Goal: Task Accomplishment & Management: Use online tool/utility

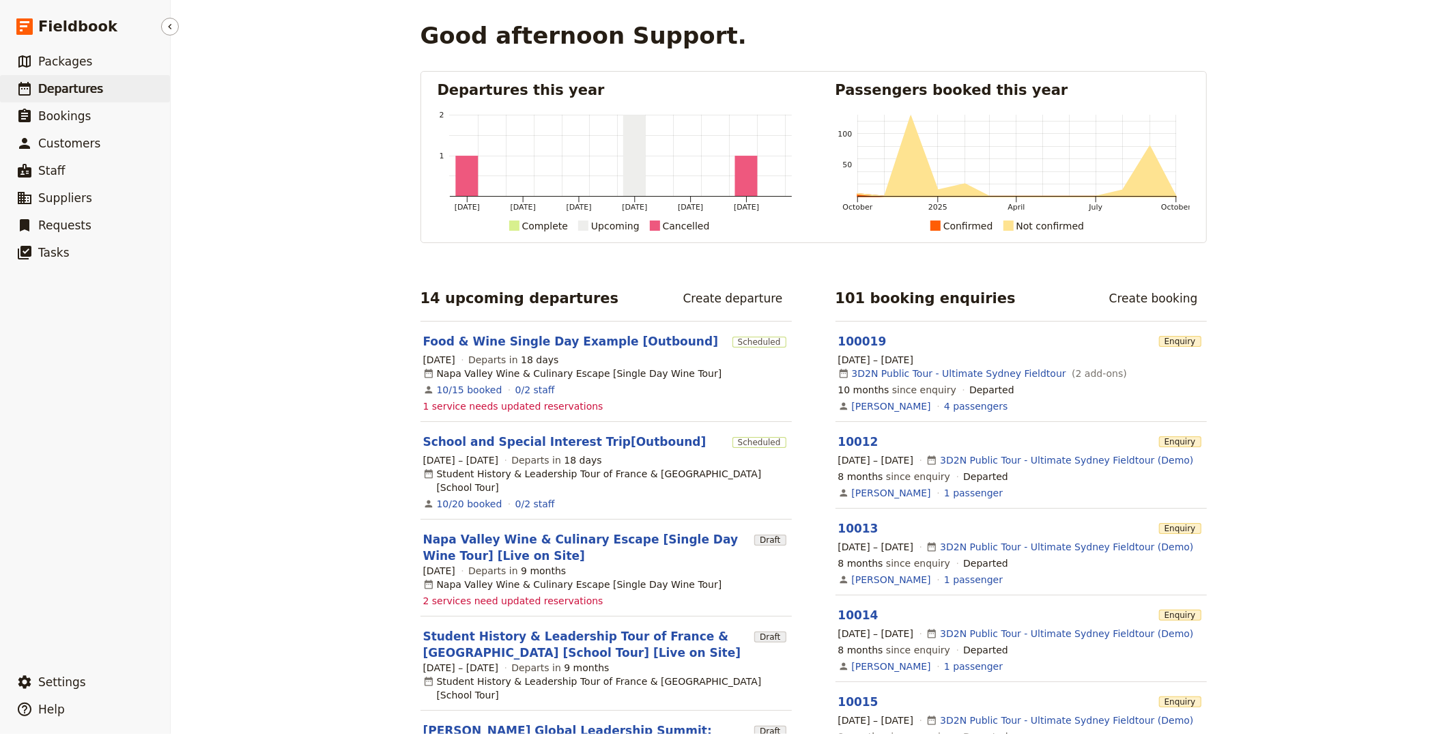
click at [127, 91] on link "​ Departures" at bounding box center [85, 88] width 170 height 27
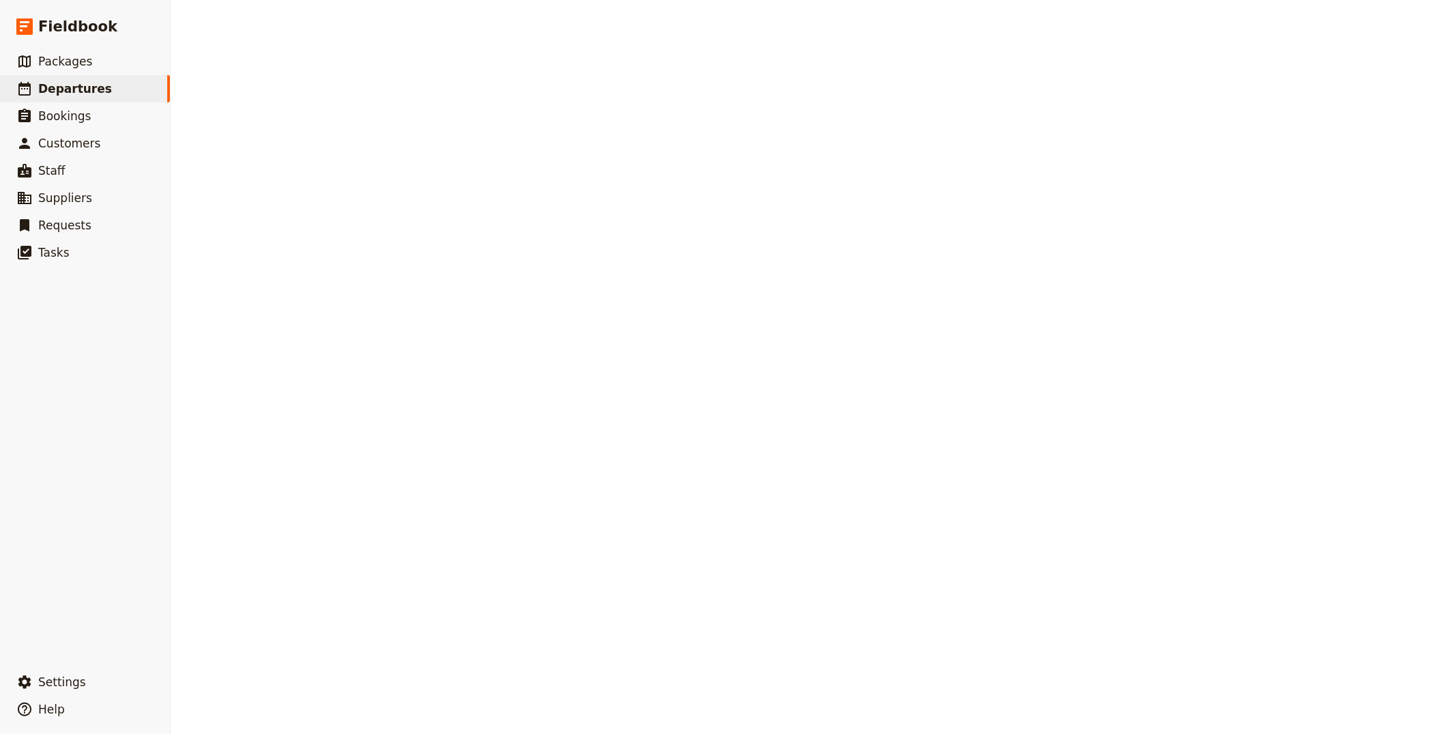
select select "CREATED_AT"
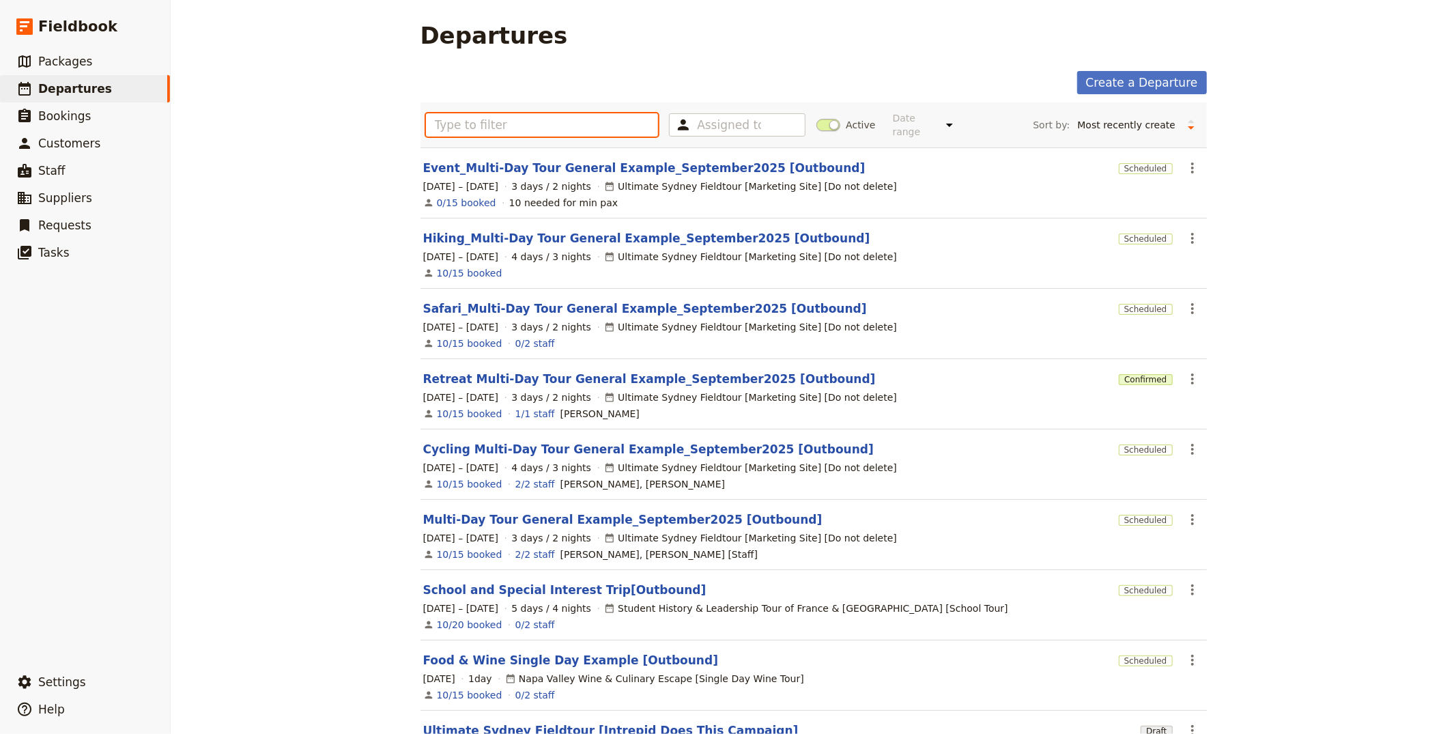
click at [493, 121] on input "text" at bounding box center [542, 124] width 233 height 23
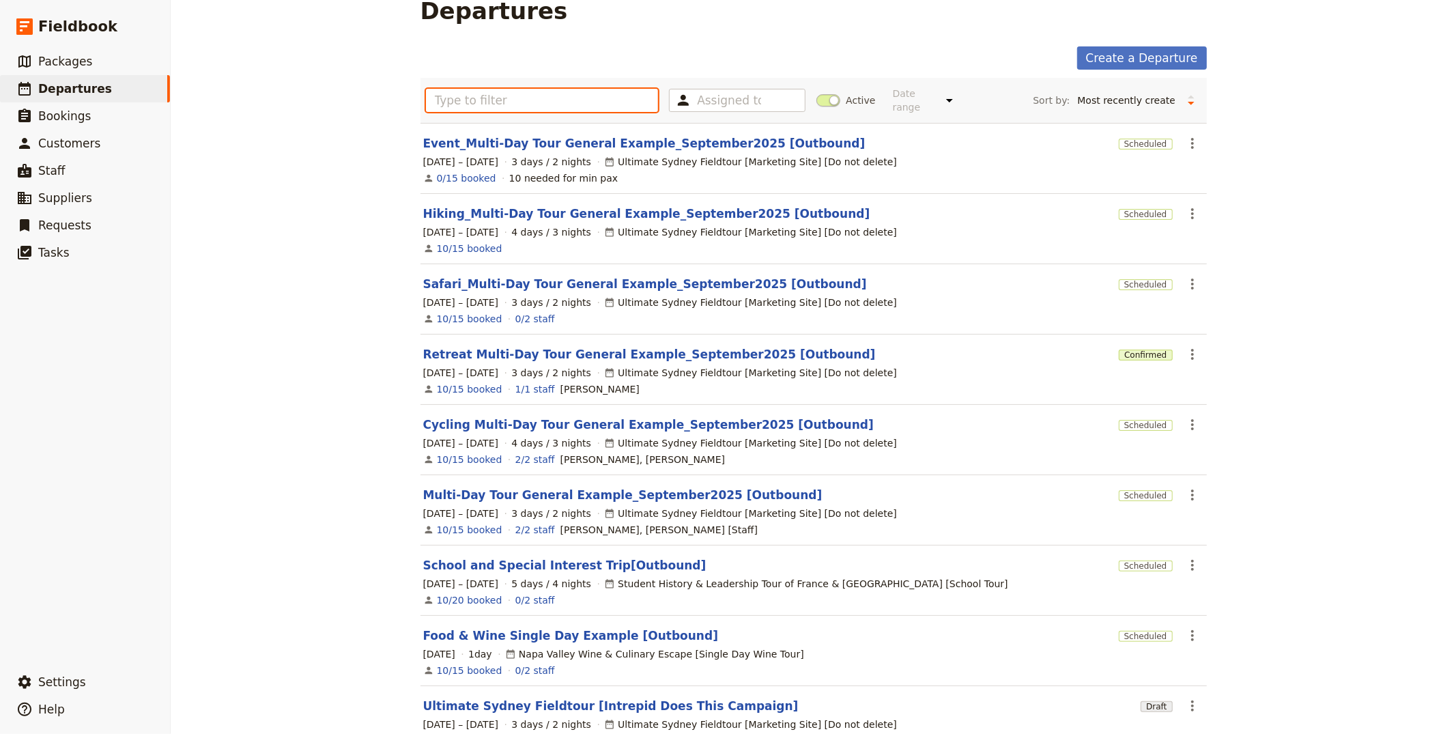
scroll to position [43, 0]
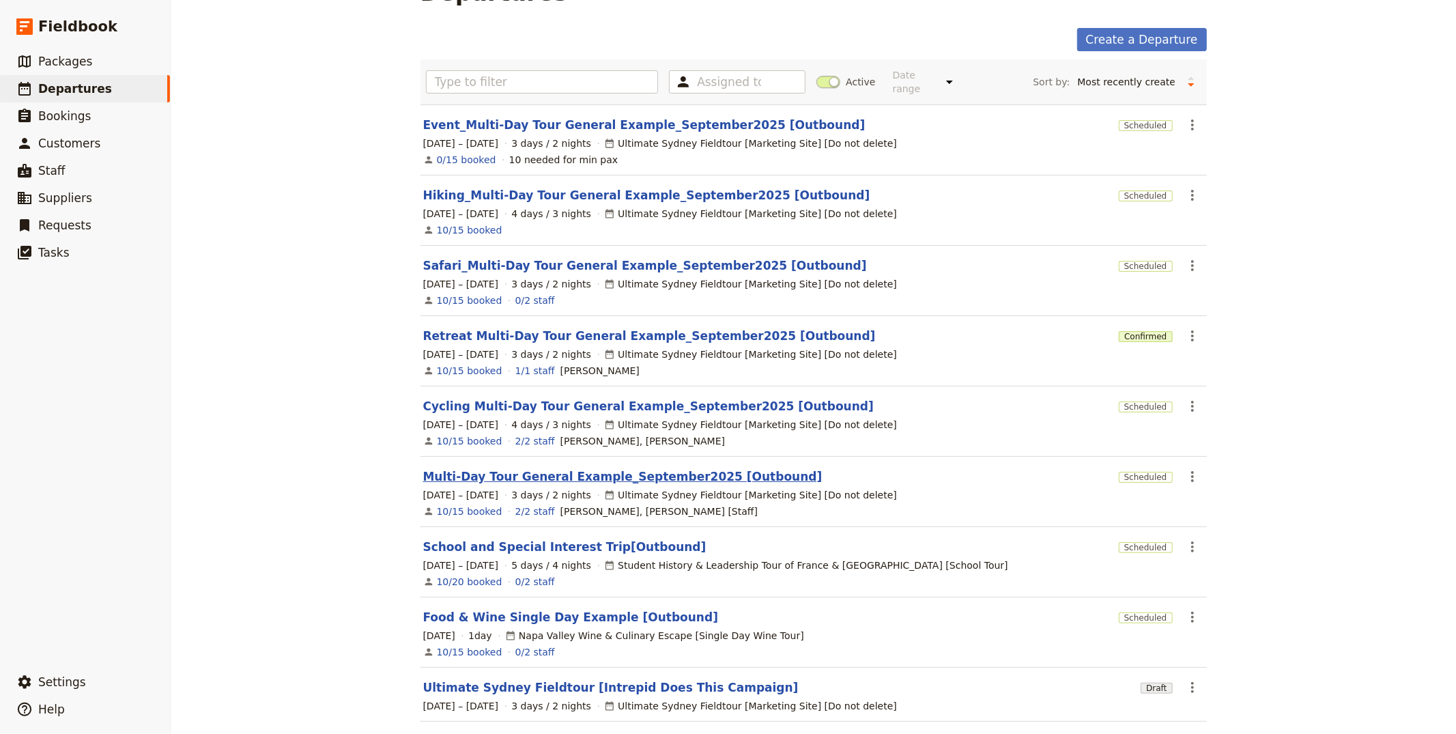
click at [528, 478] on link "Multi-Day Tour General Example_September2025 [Outbound]" at bounding box center [622, 476] width 399 height 16
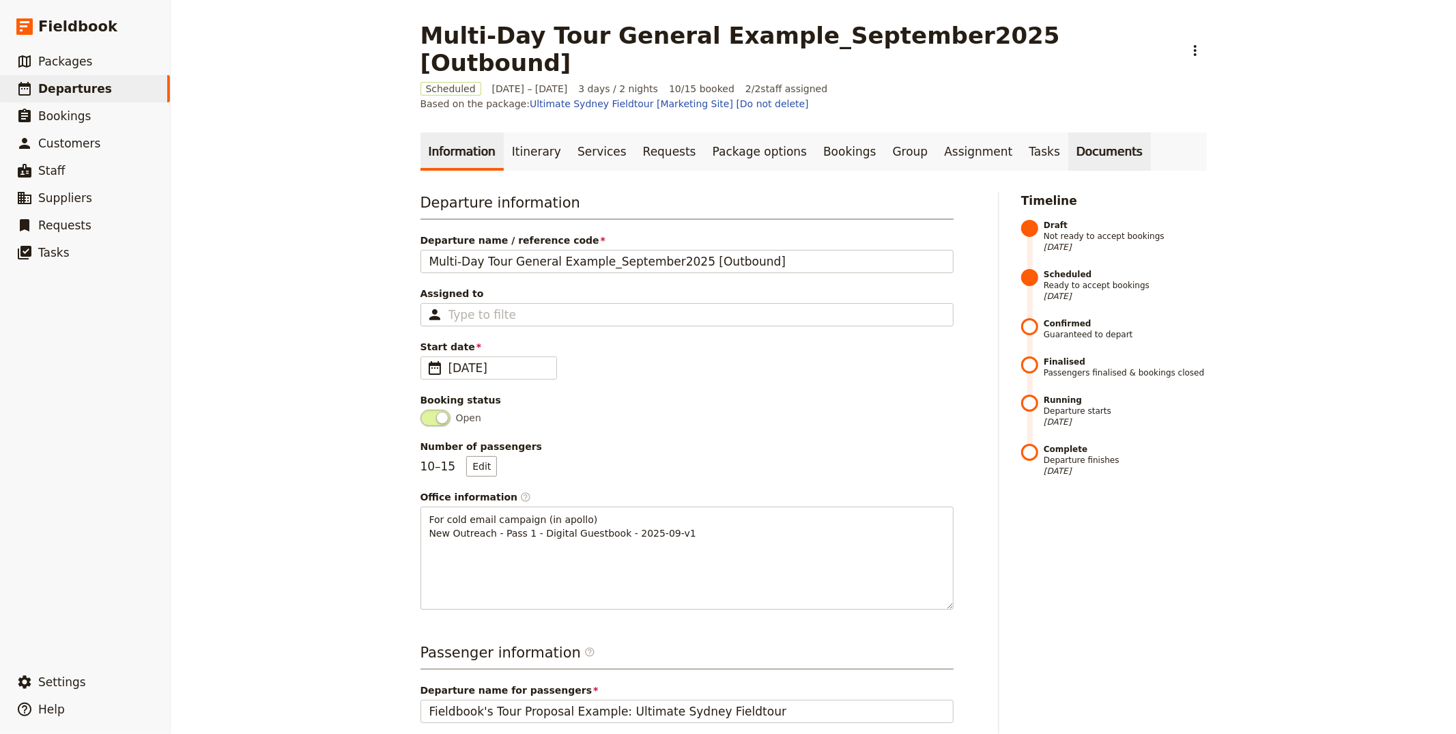
click at [1068, 132] on link "Documents" at bounding box center [1109, 151] width 83 height 38
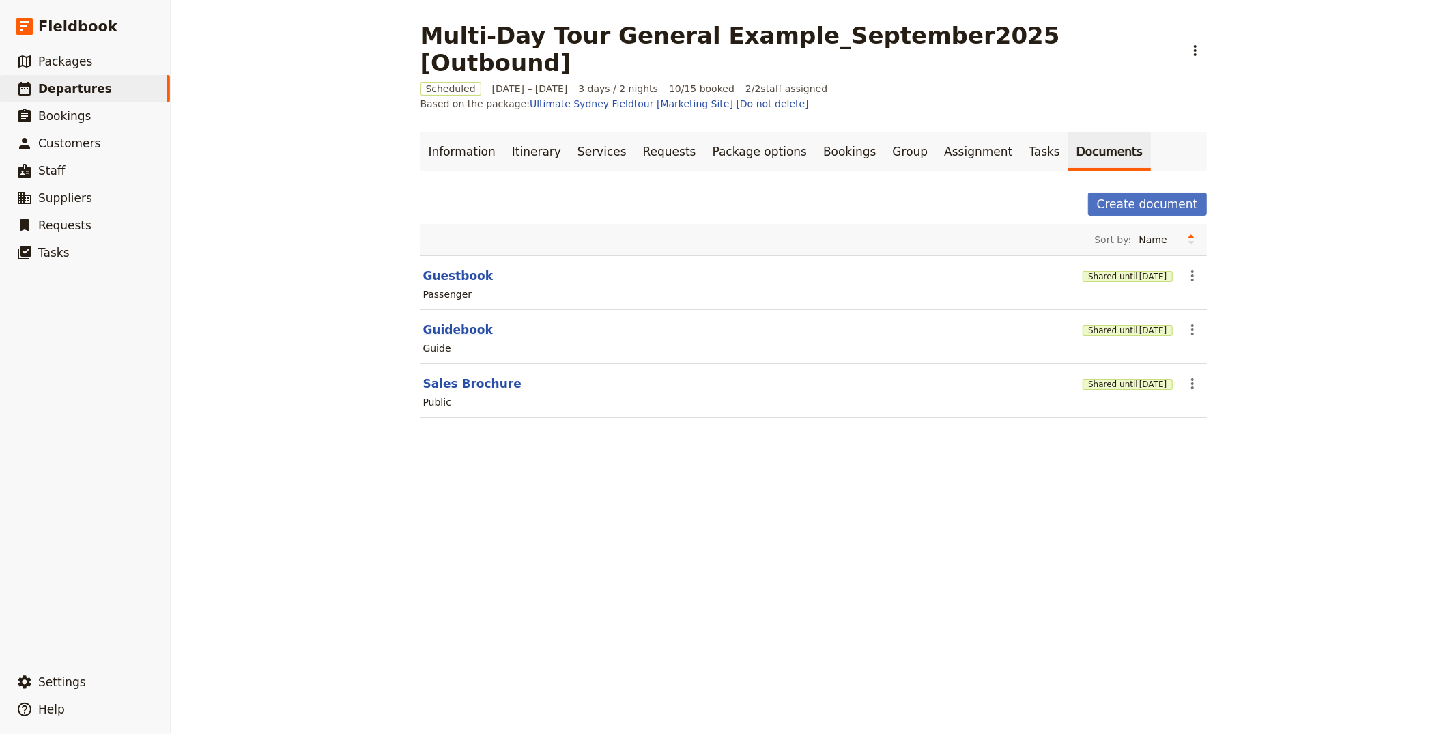
click at [444, 321] on button "Guidebook" at bounding box center [458, 329] width 70 height 16
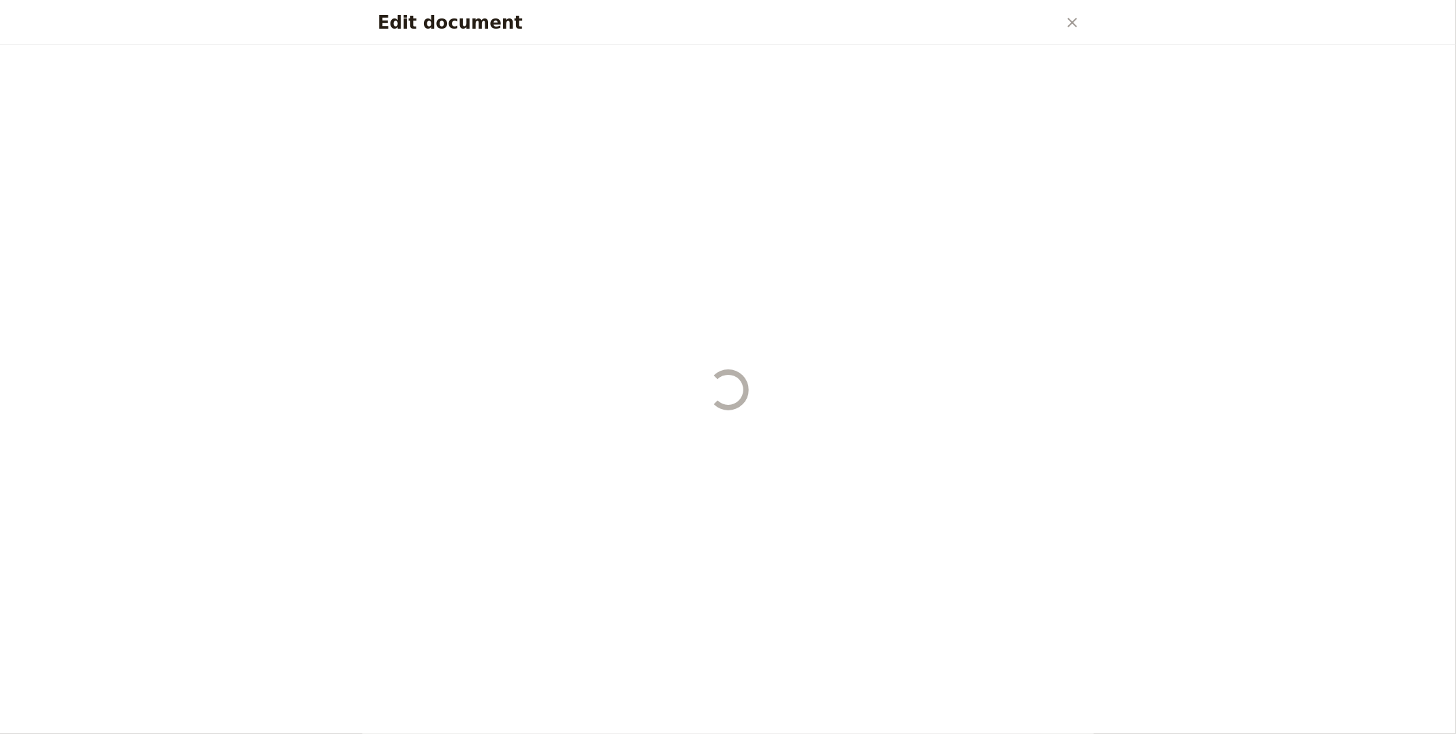
select select "STAFF"
select select "RUN_SHEET"
select select "DEFAULT"
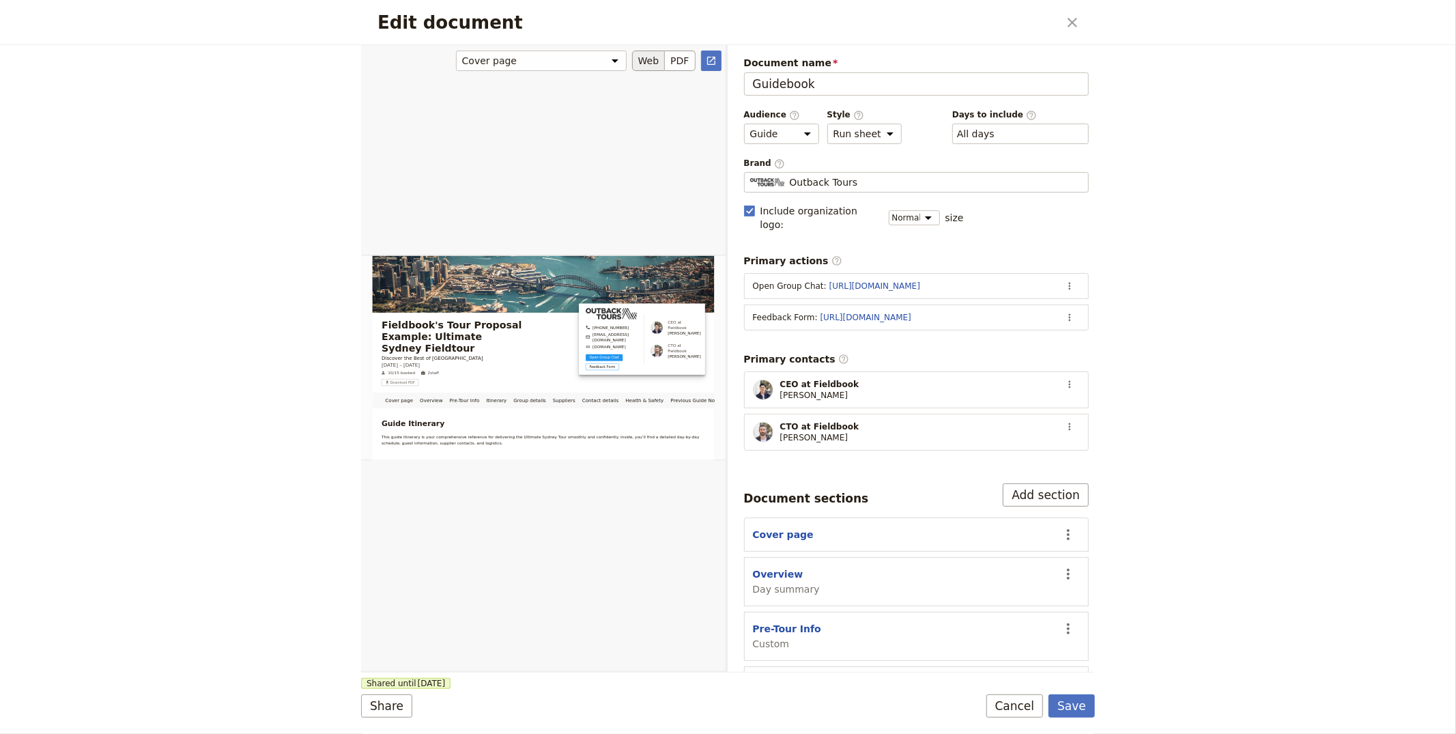
click at [541, 351] on div "Edit document" at bounding box center [543, 357] width 364 height 627
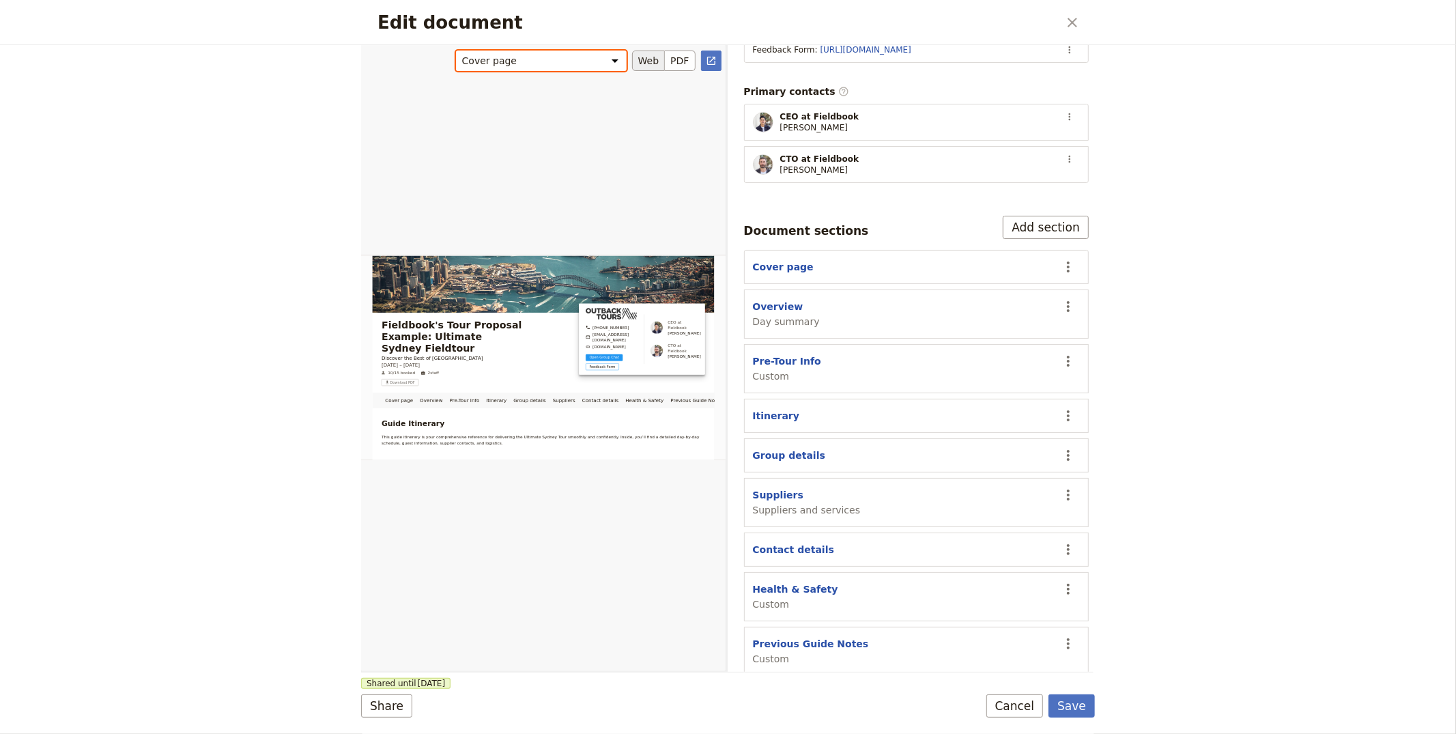
click at [603, 64] on select "Cover page Overview Pre-Tour Info Itinerary Group details Suppliers Contact det…" at bounding box center [541, 61] width 171 height 20
click at [456, 51] on select "Cover page Overview Pre-Tour Info Itinerary Group details Suppliers Contact det…" at bounding box center [541, 61] width 171 height 20
click at [572, 63] on select "Cover page Overview Pre-Tour Info Itinerary Group details Suppliers Contact det…" at bounding box center [541, 61] width 171 height 20
select select "68c20fbe9cf246aeb5e201da"
click at [456, 51] on select "Cover page Overview Pre-Tour Info Itinerary Group details Suppliers Contact det…" at bounding box center [541, 61] width 171 height 20
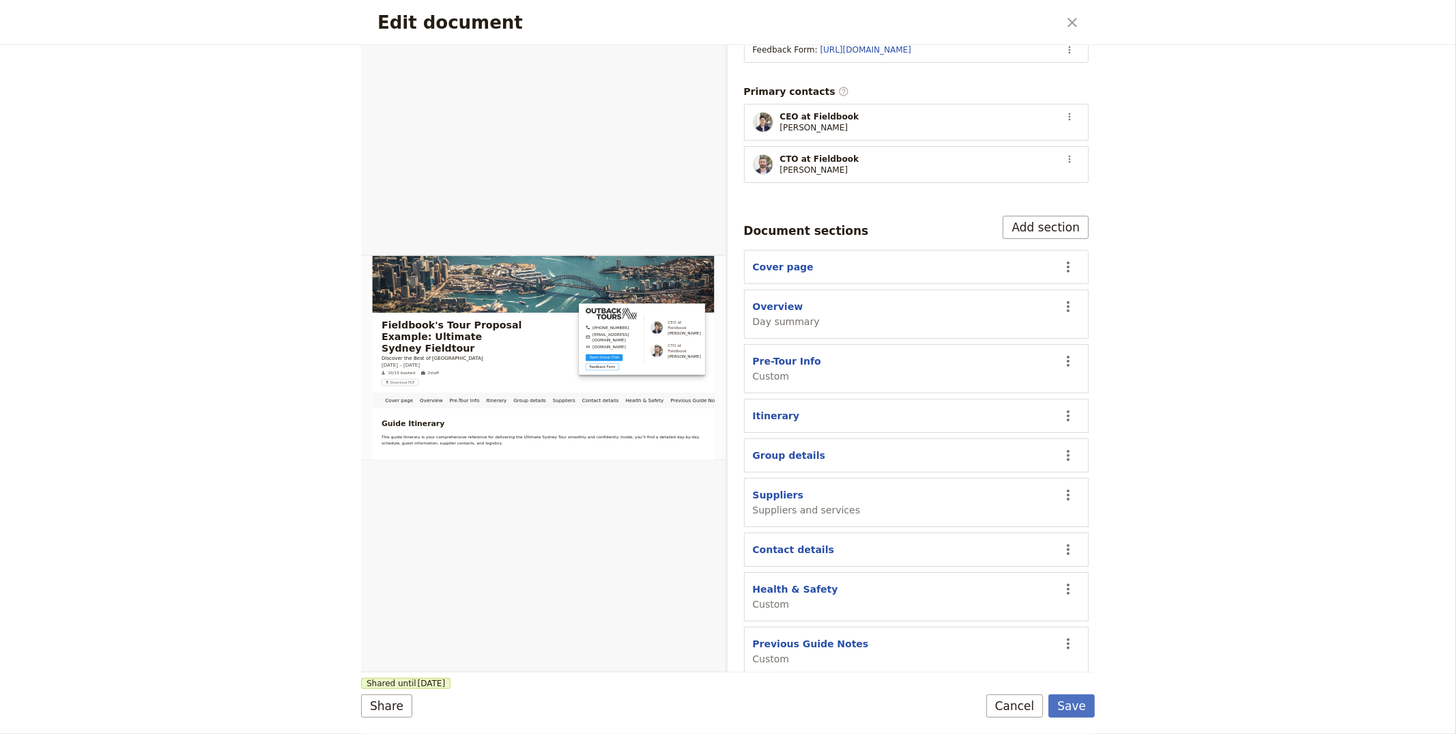
click at [774, 265] on section "Cover page ​" at bounding box center [916, 267] width 345 height 34
click at [778, 260] on button "Cover page" at bounding box center [783, 267] width 61 height 14
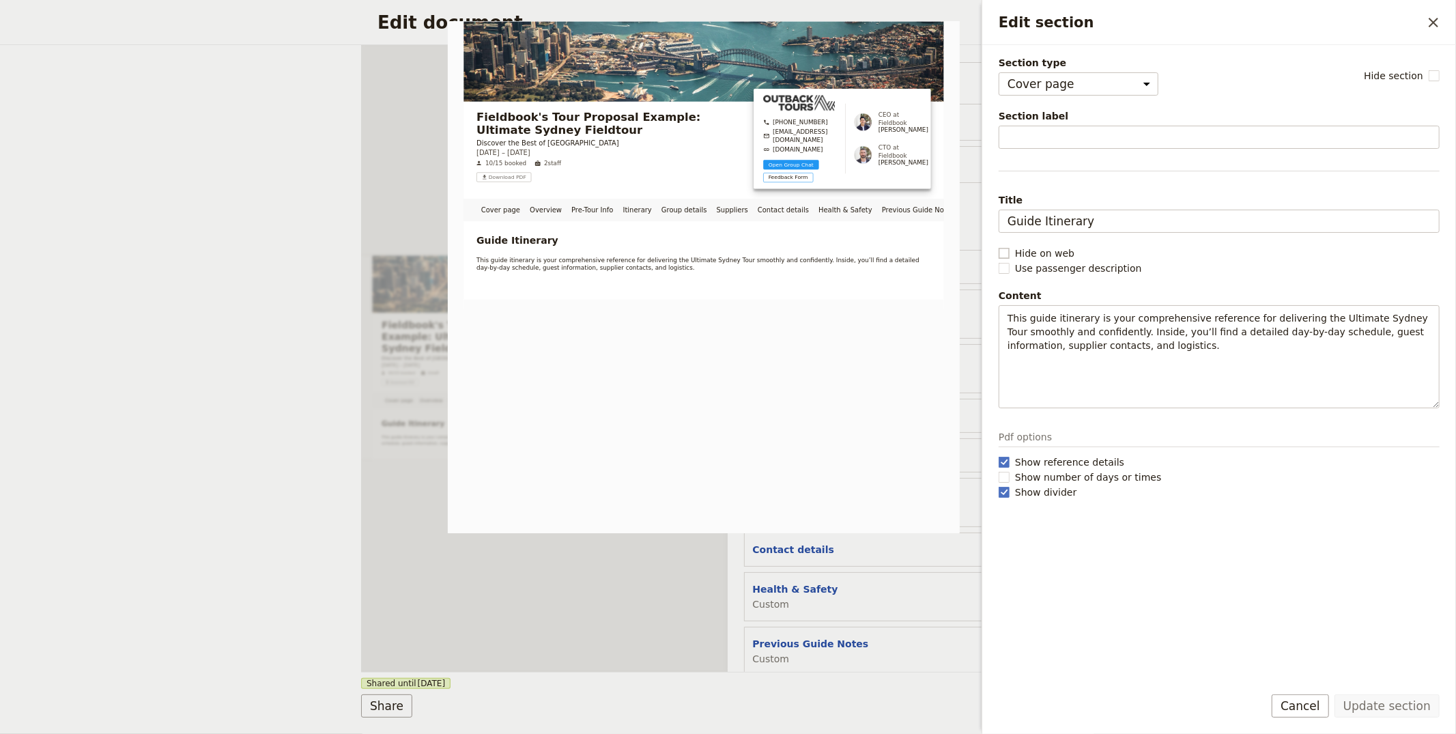
click at [1036, 251] on span "Hide on web" at bounding box center [1044, 253] width 59 height 14
click at [998, 246] on input "Hide on web" at bounding box center [998, 246] width 1 height 1
checkbox input "true"
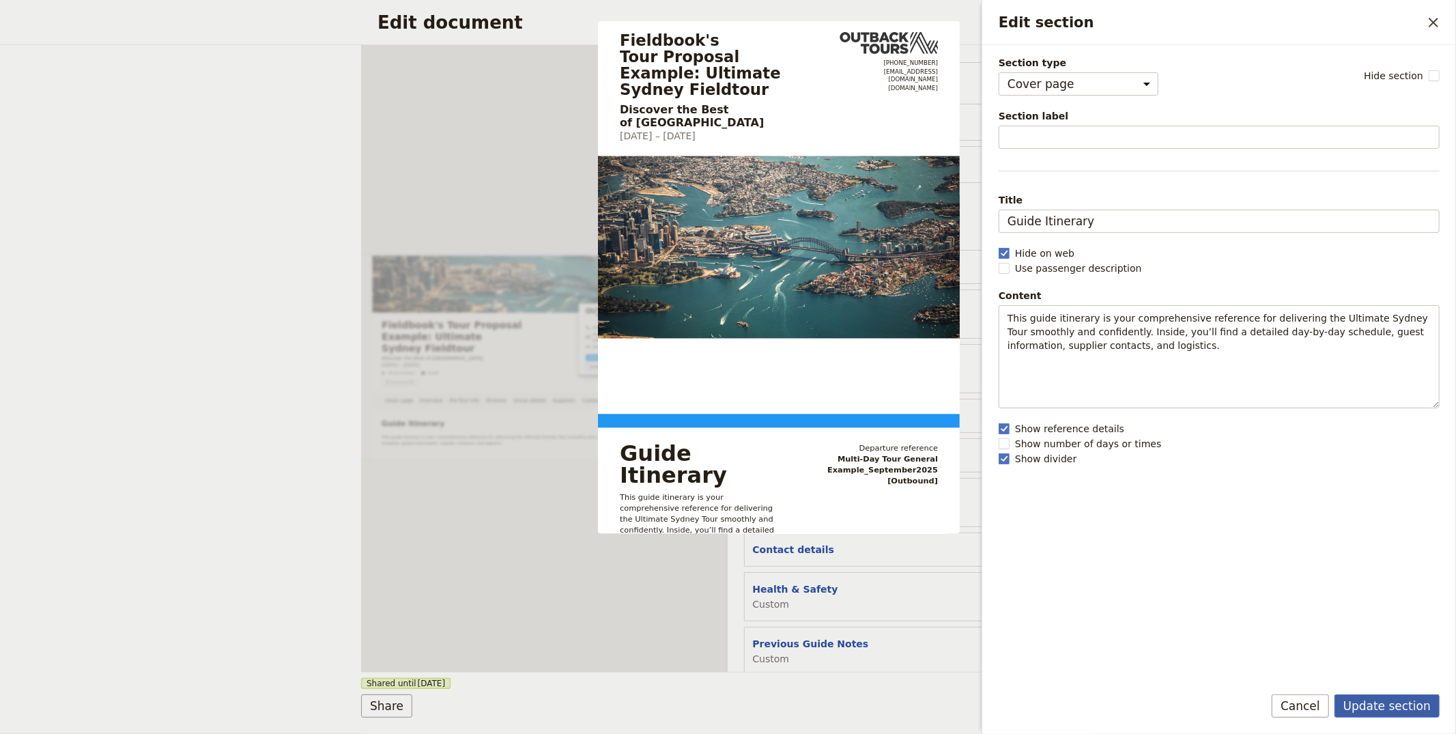
click at [1376, 712] on button "Update section" at bounding box center [1386, 705] width 105 height 23
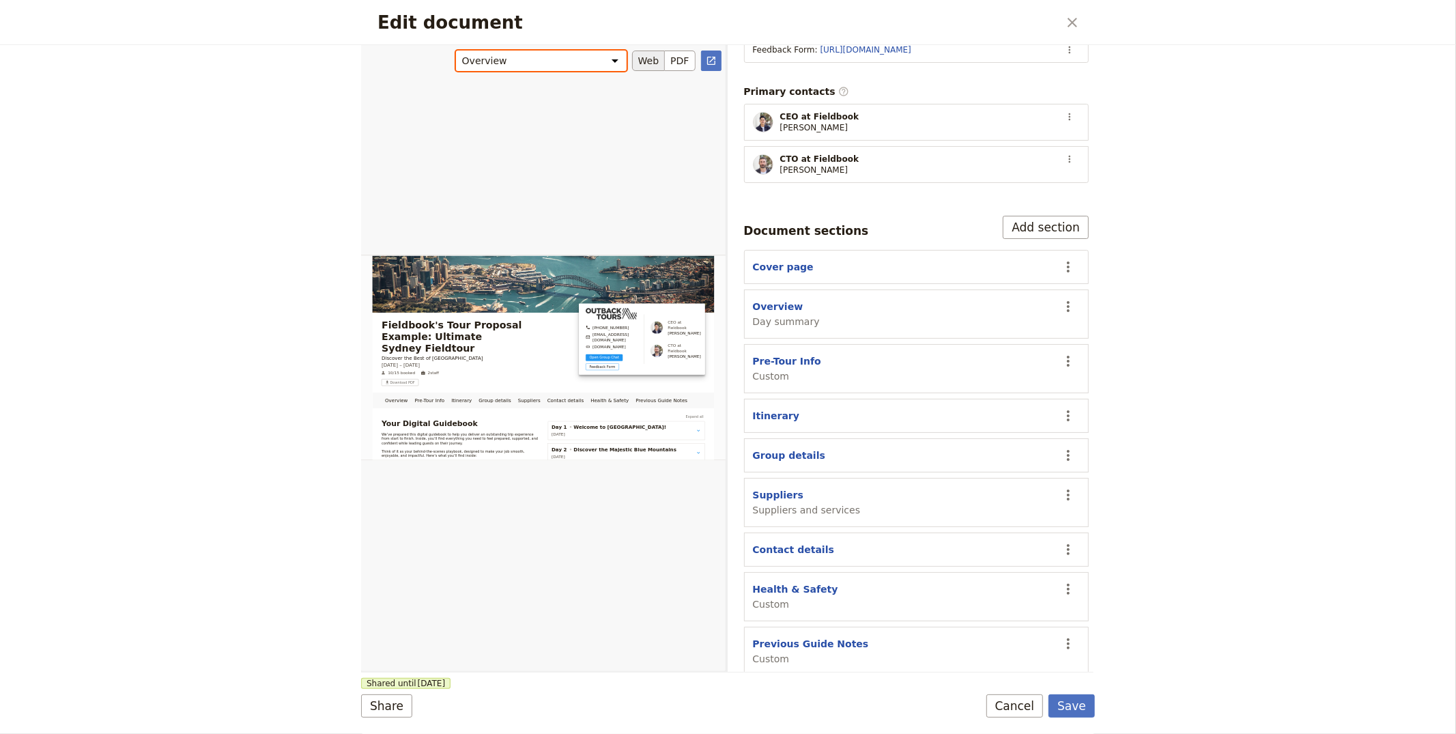
click at [592, 59] on select "Overview Pre-Tour Info Itinerary Group details Suppliers Contact details Health…" at bounding box center [541, 61] width 171 height 20
click at [456, 51] on select "Overview Pre-Tour Info Itinerary Group details Suppliers Contact details Health…" at bounding box center [541, 61] width 171 height 20
click at [543, 55] on select "Overview Pre-Tour Info Itinerary Group details Suppliers Contact details Health…" at bounding box center [541, 61] width 171 height 20
select select "68c20fbe9cf246aeb5e201db"
click at [456, 51] on select "Overview Pre-Tour Info Itinerary Group details Suppliers Contact details Health…" at bounding box center [541, 61] width 171 height 20
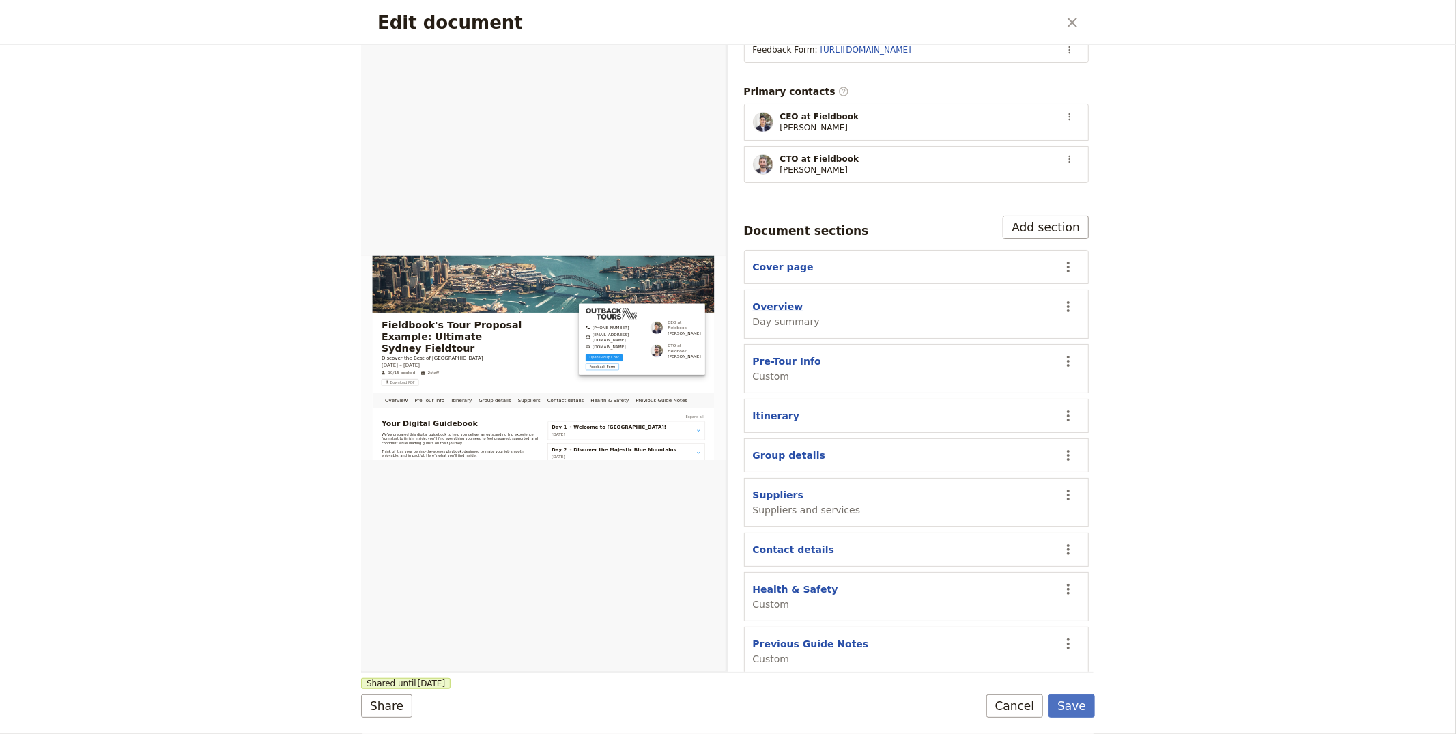
click at [783, 300] on button "Overview" at bounding box center [778, 307] width 51 height 14
select select "DAY_SUMMARY"
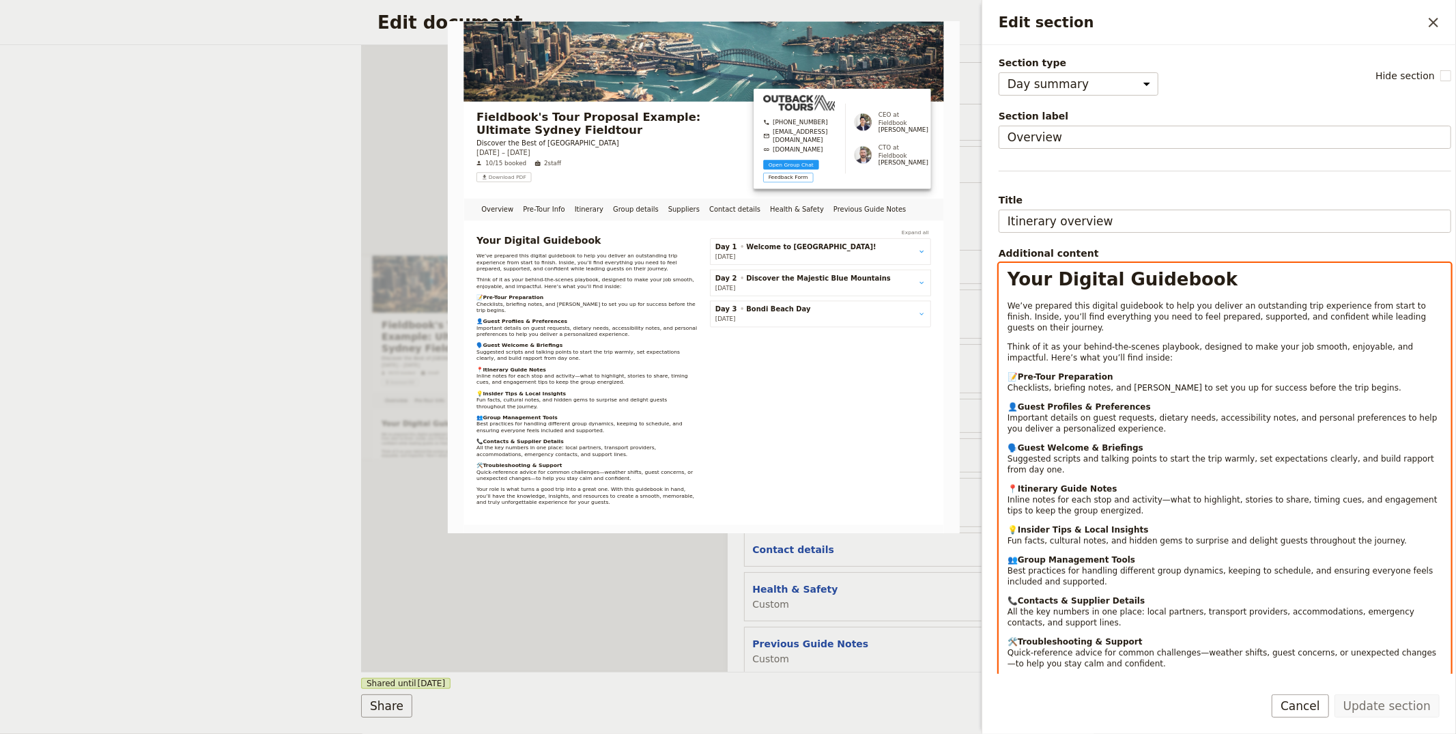
click at [1206, 296] on div "Your Digital Guidebook We’ve prepared this digital guidebook to help you delive…" at bounding box center [1224, 480] width 451 height 435
click at [1207, 268] on div "Your Digital Guidebook We’ve prepared this digital guidebook to help you delive…" at bounding box center [1224, 486] width 451 height 446
click at [1189, 272] on span "Your Digital Guidebook" at bounding box center [1122, 279] width 230 height 20
drag, startPoint x: 1088, startPoint y: 307, endPoint x: 1153, endPoint y: 310, distance: 65.6
click at [1153, 310] on span "We’ve prepared this digital guidebook to help you deliver an outstanding trip e…" at bounding box center [1217, 316] width 421 height 31
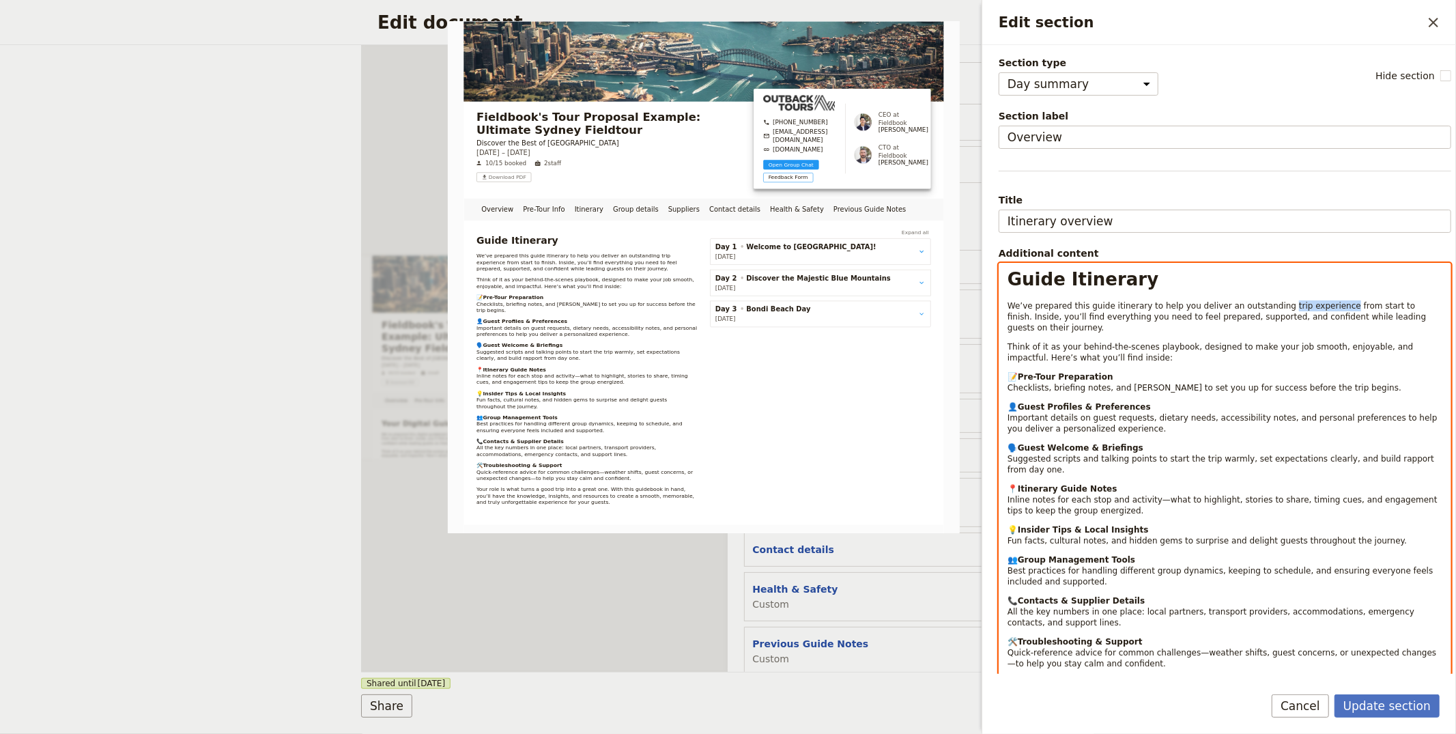
drag, startPoint x: 1278, startPoint y: 308, endPoint x: 1334, endPoint y: 308, distance: 56.0
click at [1334, 308] on span "We’ve prepared this guide itinerary to help you deliver an outstanding trip exp…" at bounding box center [1217, 316] width 421 height 31
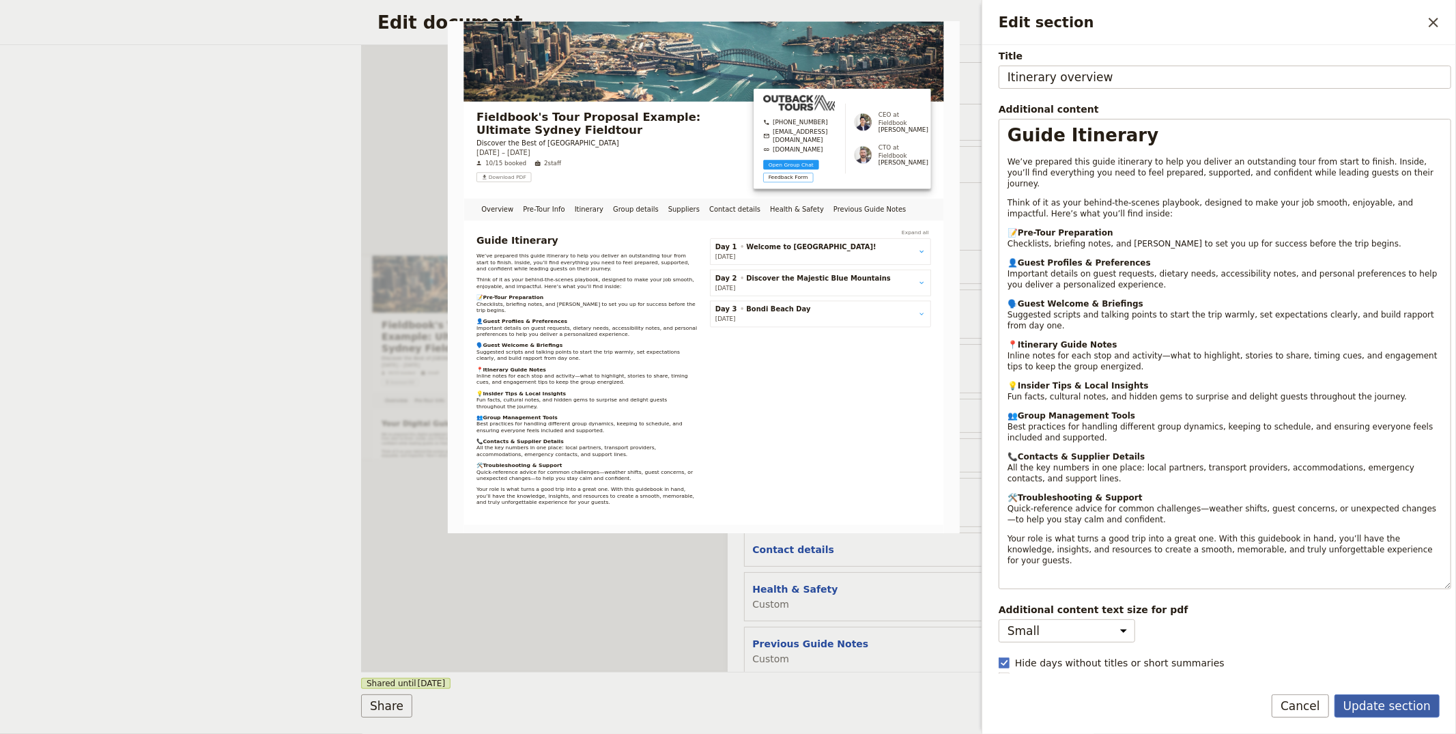
click at [1392, 705] on button "Update section" at bounding box center [1386, 705] width 105 height 23
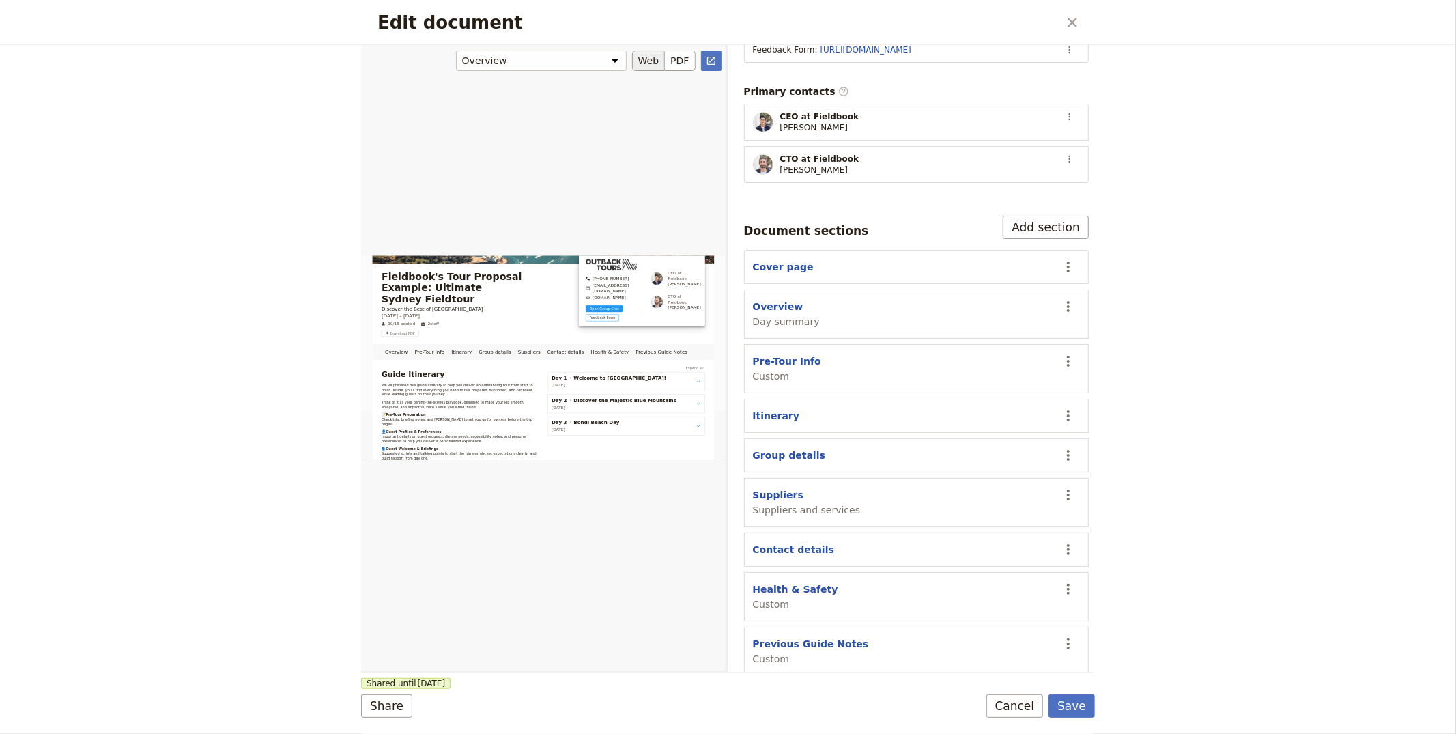
scroll to position [83, 0]
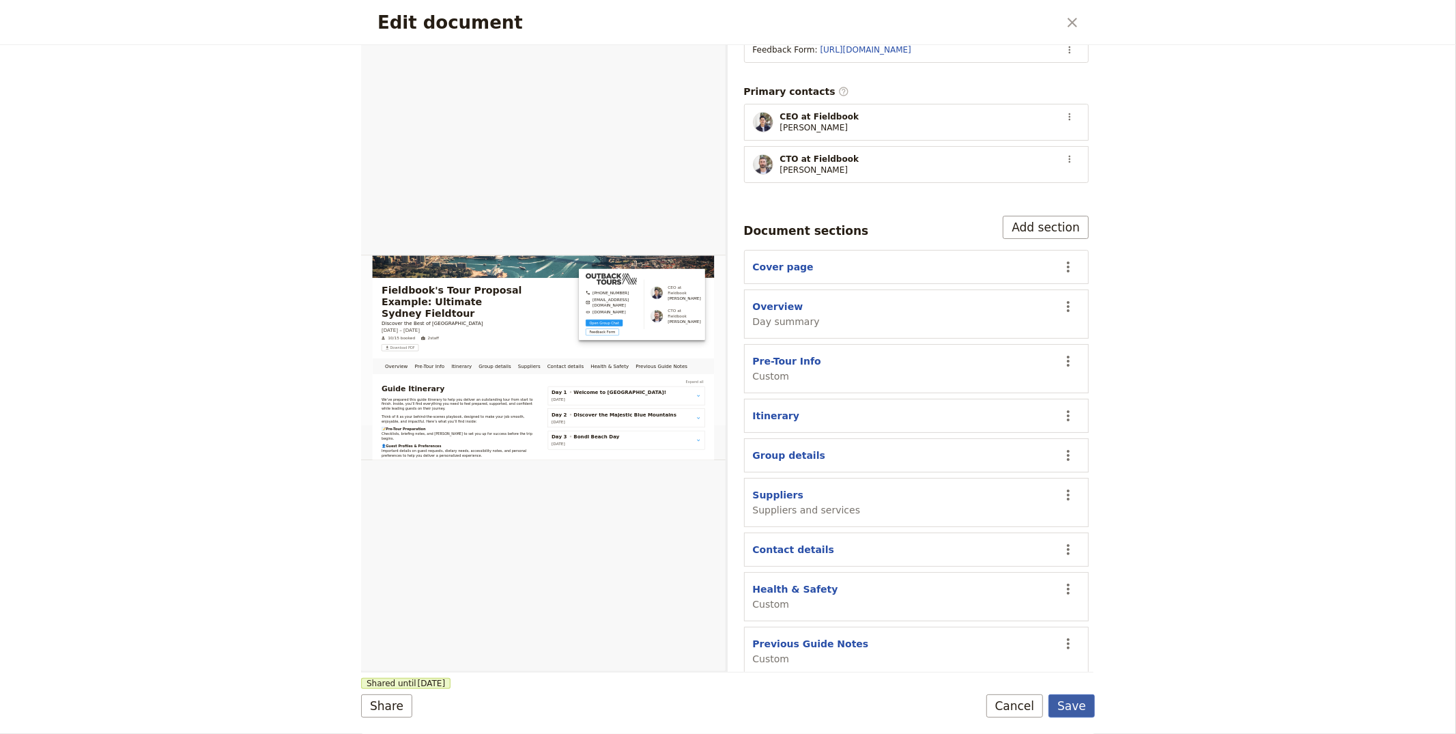
click at [1068, 703] on button "Save" at bounding box center [1071, 705] width 46 height 23
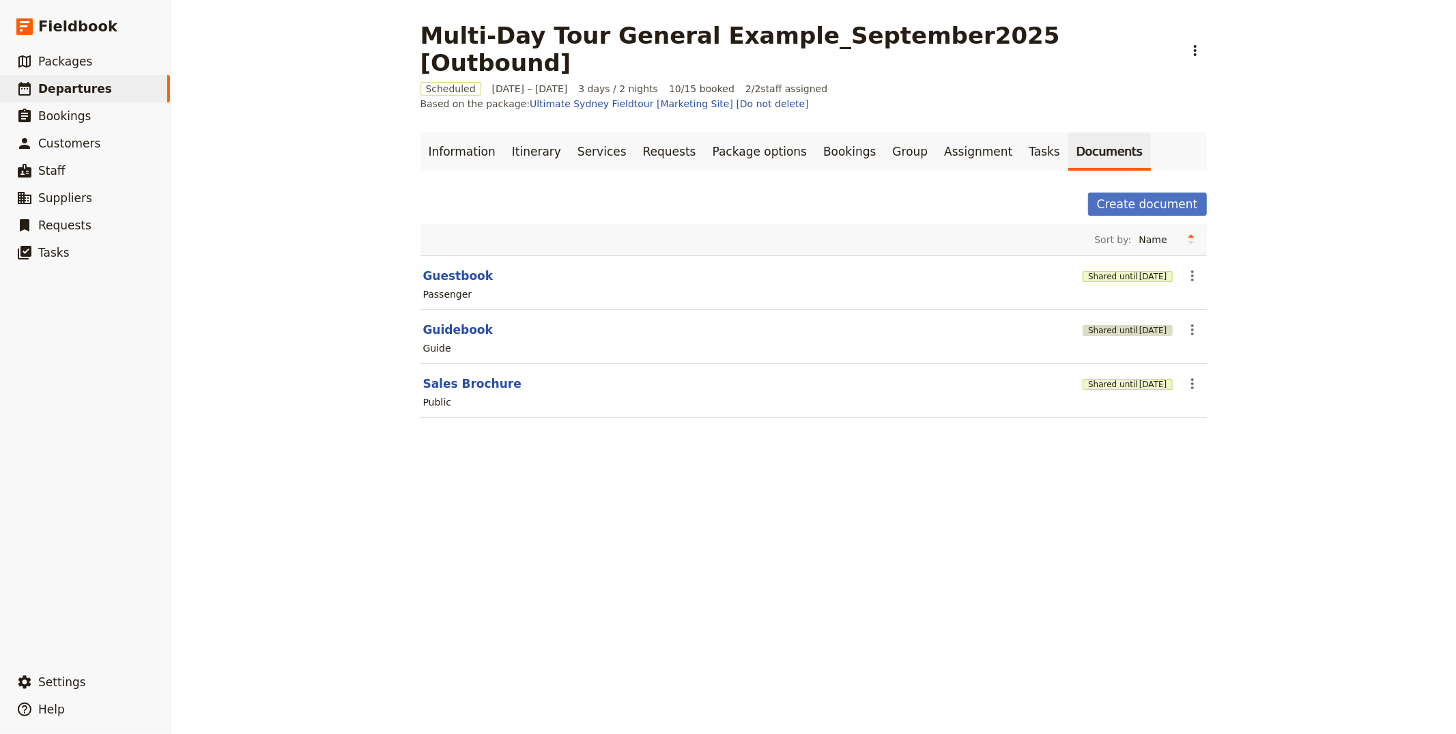
click at [1103, 325] on button "Shared until [DATE]" at bounding box center [1126, 330] width 89 height 11
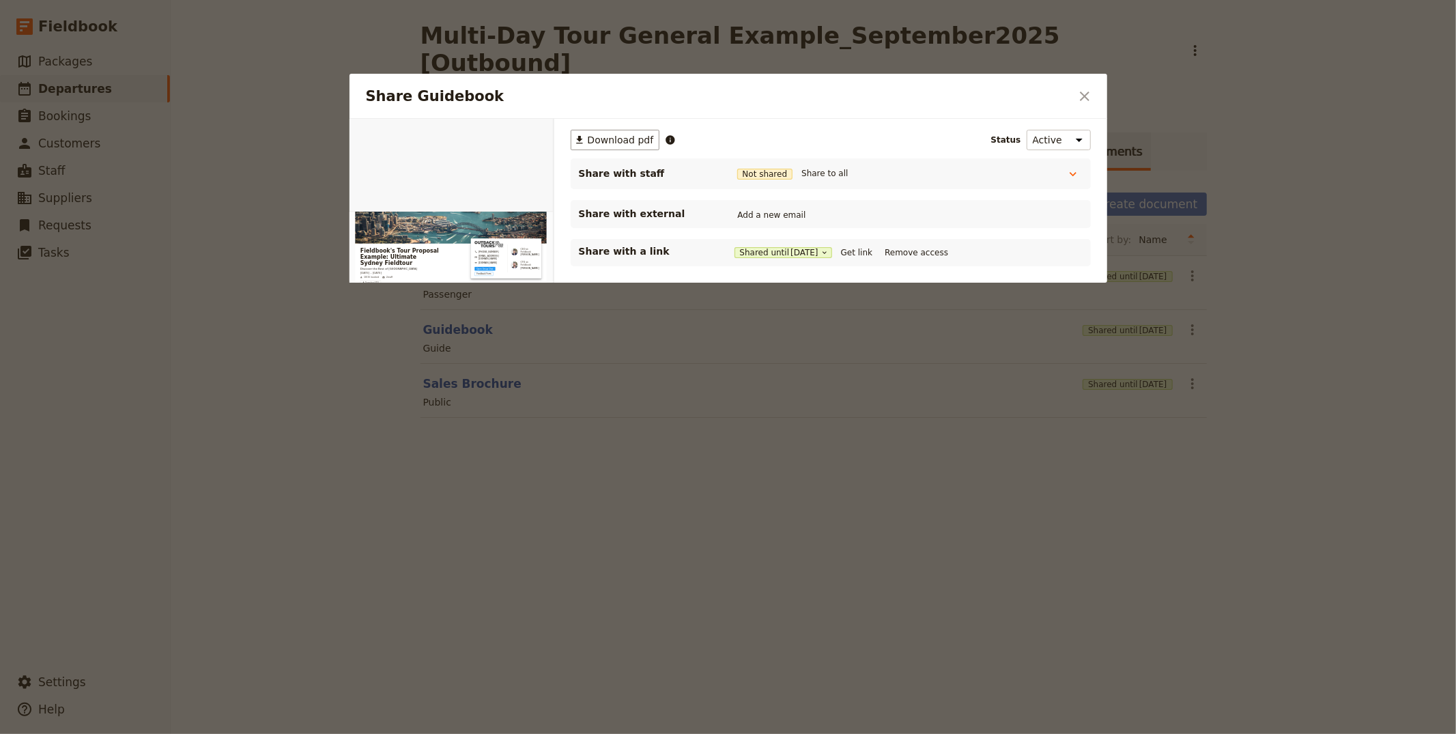
scroll to position [0, 0]
click at [864, 245] on button "Get link" at bounding box center [856, 252] width 38 height 15
